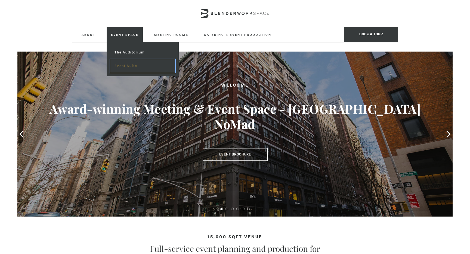
click at [129, 65] on link "Event Suite" at bounding box center [142, 66] width 65 height 14
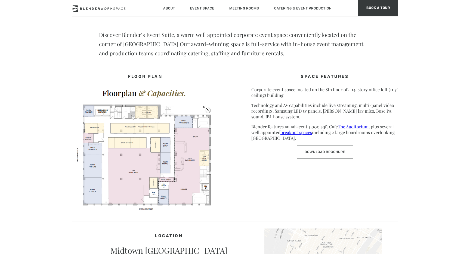
scroll to position [216, 0]
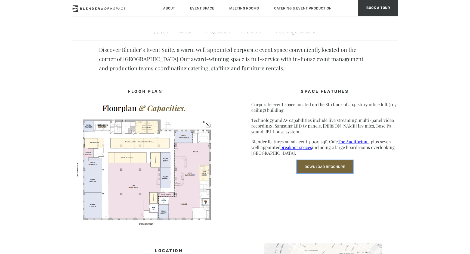
click at [329, 169] on link "Download Brochure" at bounding box center [324, 166] width 56 height 13
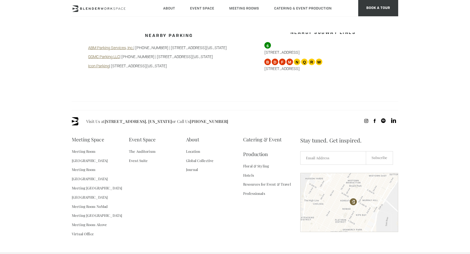
scroll to position [508, 0]
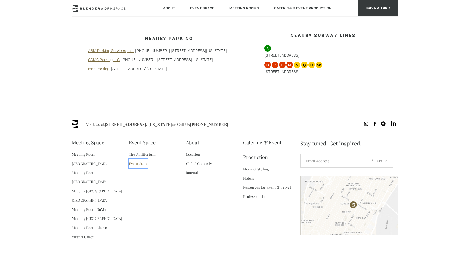
click at [137, 159] on link "Event Suite" at bounding box center [138, 163] width 19 height 9
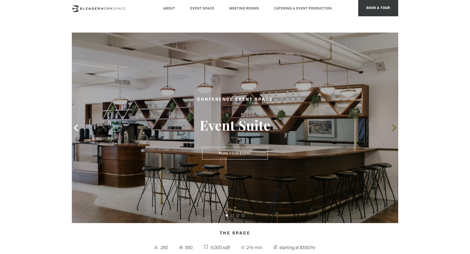
click at [392, 126] on icon at bounding box center [393, 127] width 7 height 7
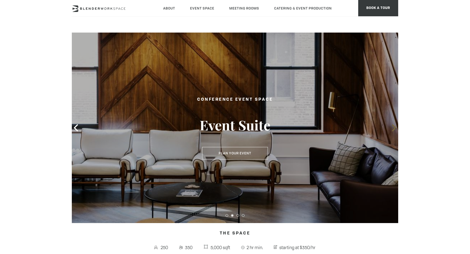
click at [392, 126] on icon at bounding box center [393, 127] width 7 height 7
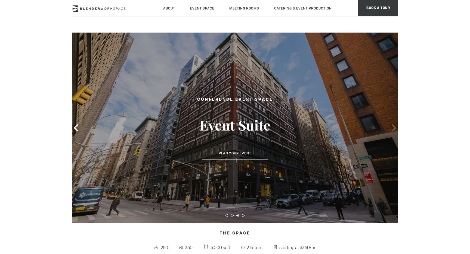
click at [392, 126] on icon at bounding box center [393, 127] width 7 height 7
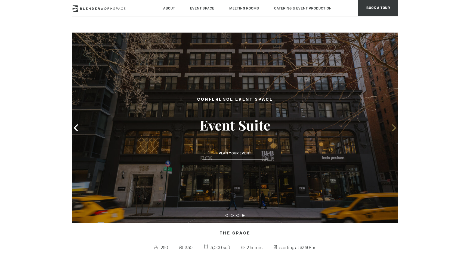
click at [392, 126] on icon at bounding box center [393, 127] width 7 height 7
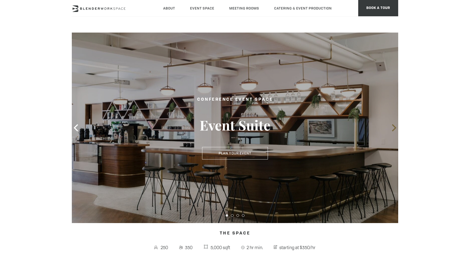
click at [392, 126] on icon at bounding box center [393, 127] width 7 height 7
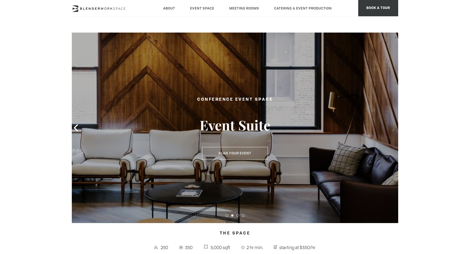
click at [392, 126] on icon at bounding box center [393, 127] width 7 height 7
